Goal: Task Accomplishment & Management: Complete application form

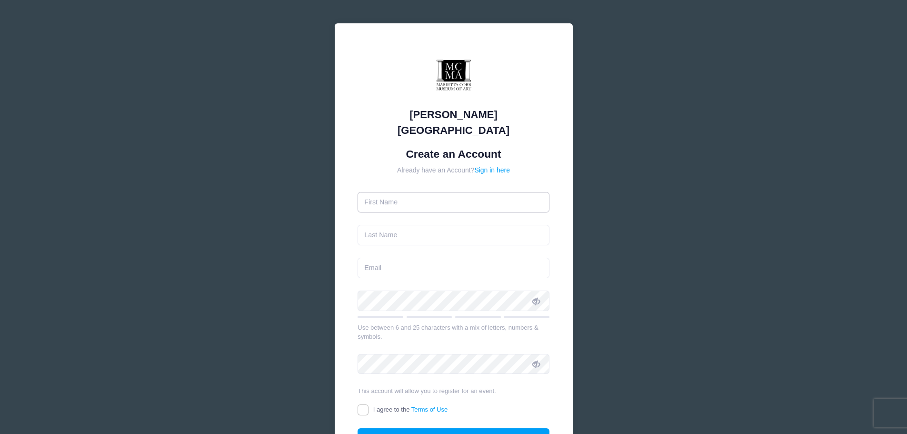
click at [373, 192] on input "text" at bounding box center [453, 202] width 192 height 20
type input "Mary Belle"
type input "Cordell"
type input "[EMAIL_ADDRESS][DOMAIN_NAME]"
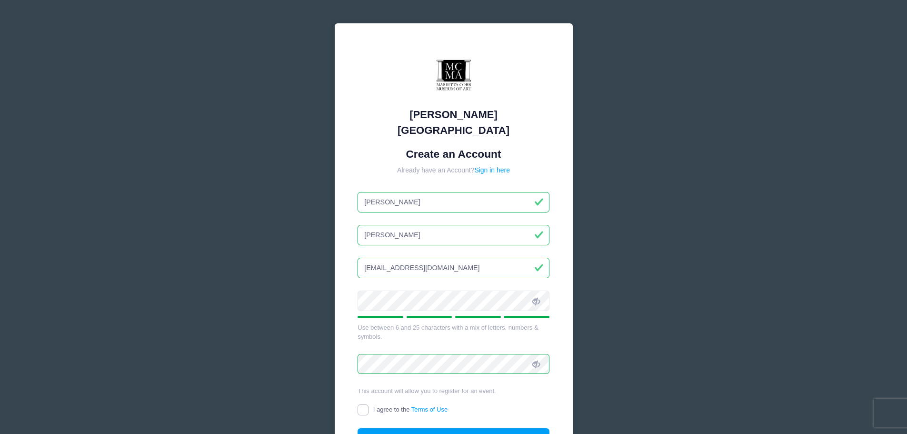
click at [363, 404] on input "I agree to the Terms of Use" at bounding box center [362, 409] width 11 height 11
checkbox input "true"
click at [438, 428] on button "Create Account" at bounding box center [453, 438] width 192 height 20
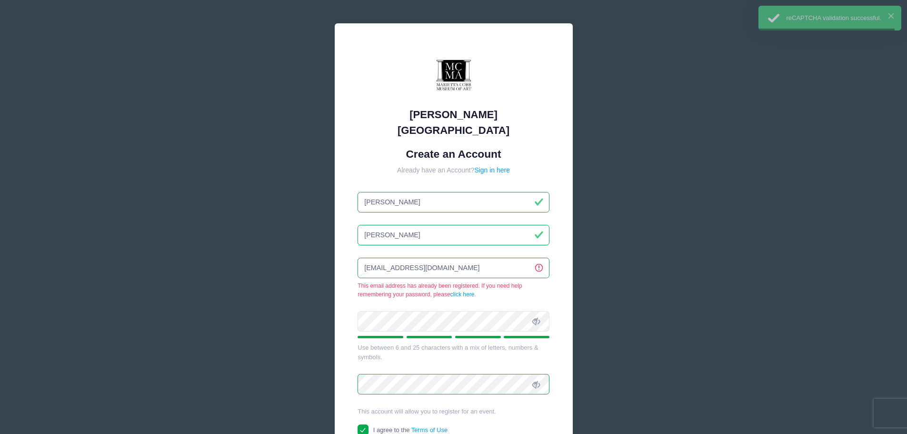
scroll to position [104, 0]
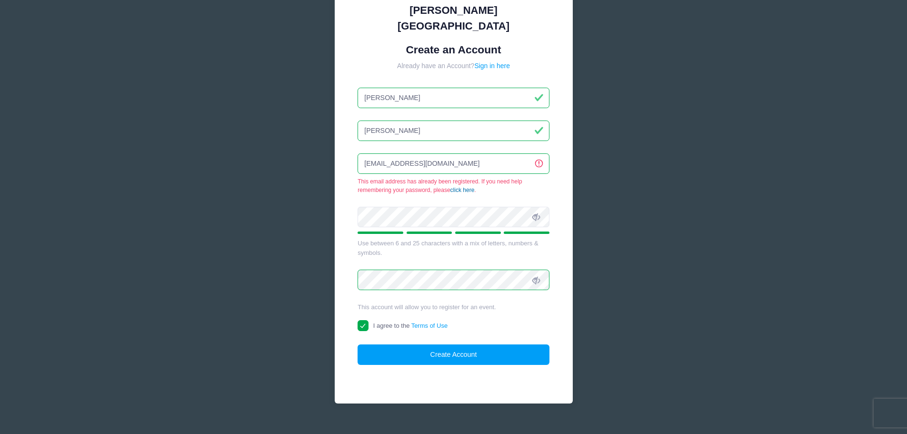
click at [466, 187] on link "click here" at bounding box center [462, 190] width 24 height 7
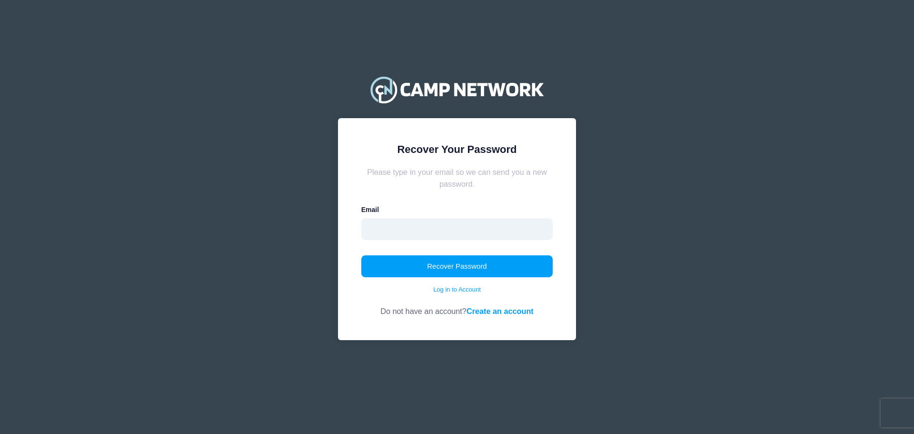
click at [370, 229] on input "email" at bounding box center [457, 229] width 192 height 22
type input "[EMAIL_ADDRESS][DOMAIN_NAME]"
click at [448, 263] on button "Recover Password" at bounding box center [457, 266] width 192 height 22
click at [370, 229] on input "email" at bounding box center [457, 229] width 192 height 22
type input "[EMAIL_ADDRESS][DOMAIN_NAME]"
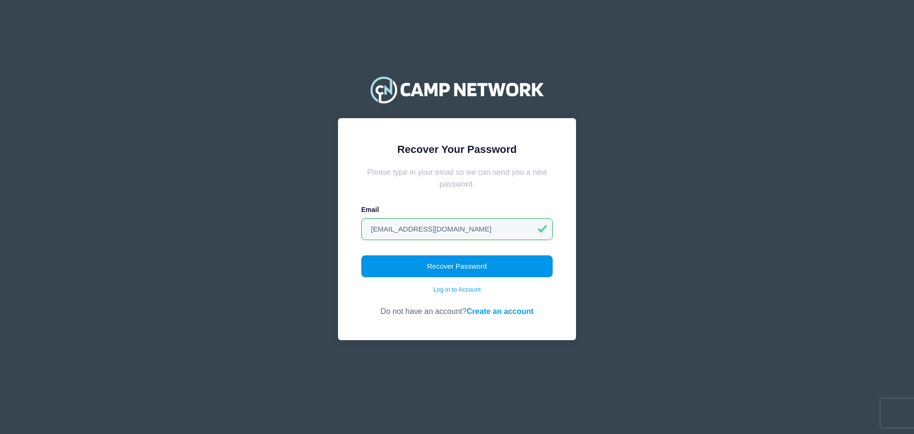
click at [452, 265] on button "Recover Password" at bounding box center [457, 266] width 192 height 22
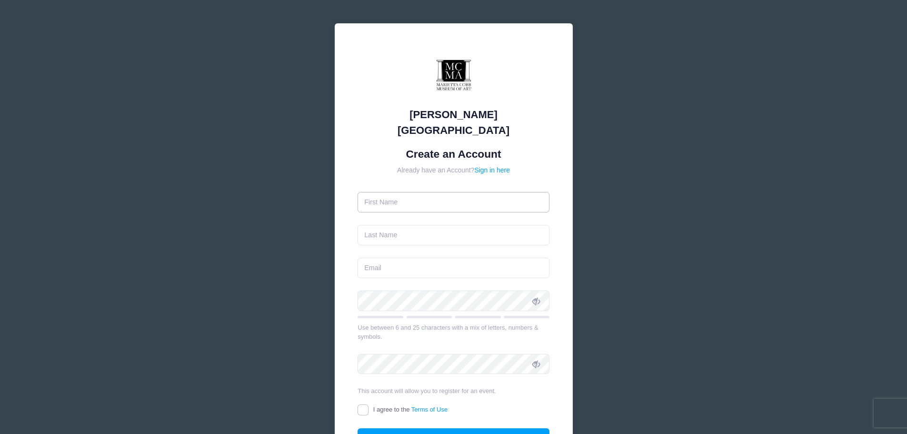
click at [378, 192] on input "text" at bounding box center [453, 202] width 192 height 20
type input "[PERSON_NAME]"
type input "[EMAIL_ADDRESS][DOMAIN_NAME]"
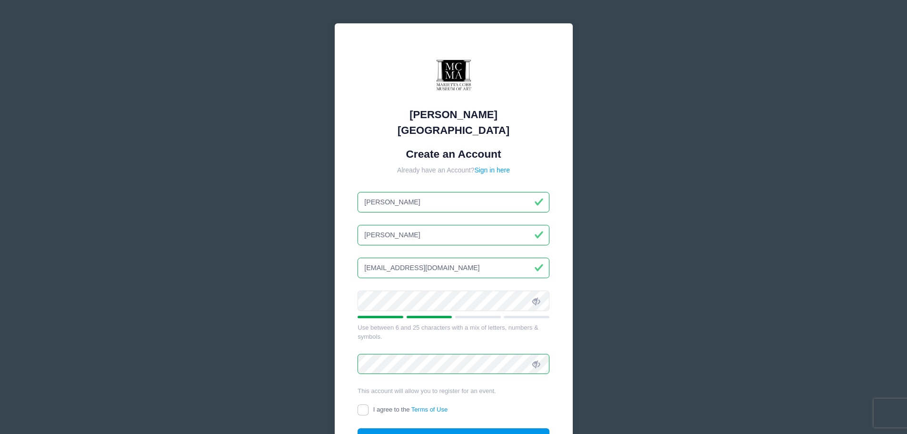
click at [444, 428] on button "Create Account" at bounding box center [453, 438] width 192 height 20
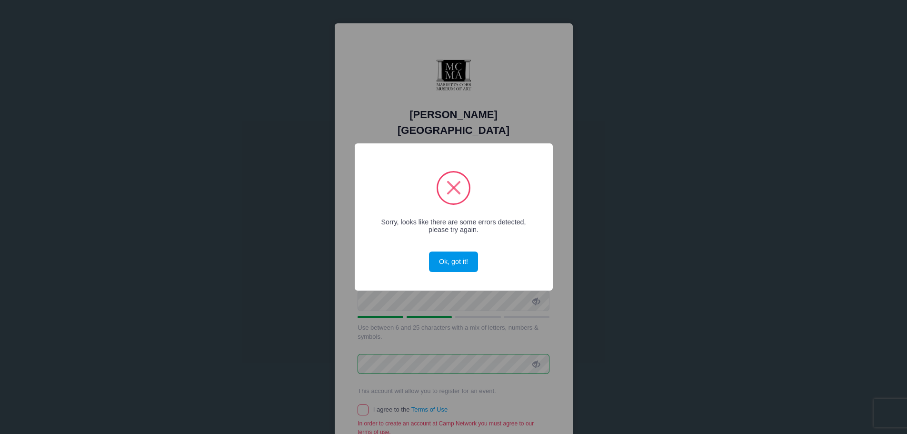
click at [445, 257] on button "Ok, got it!" at bounding box center [453, 261] width 49 height 20
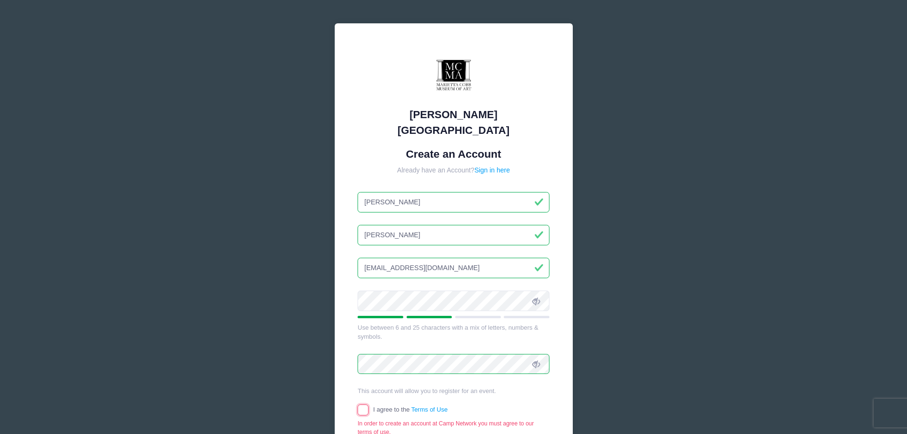
click at [361, 404] on input "I agree to the Terms of Use" at bounding box center [362, 409] width 11 height 11
checkbox input "true"
click at [448, 428] on button "Create Account" at bounding box center [453, 438] width 192 height 20
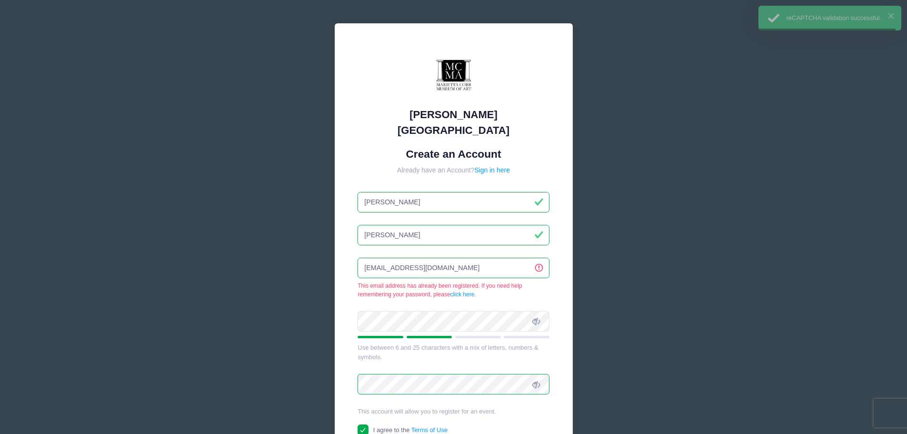
scroll to position [104, 0]
